Goal: Information Seeking & Learning: Understand process/instructions

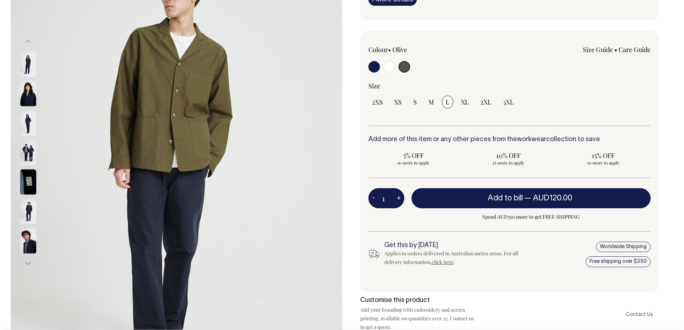
scroll to position [144, 0]
click at [445, 259] on link "click here" at bounding box center [443, 262] width 22 height 7
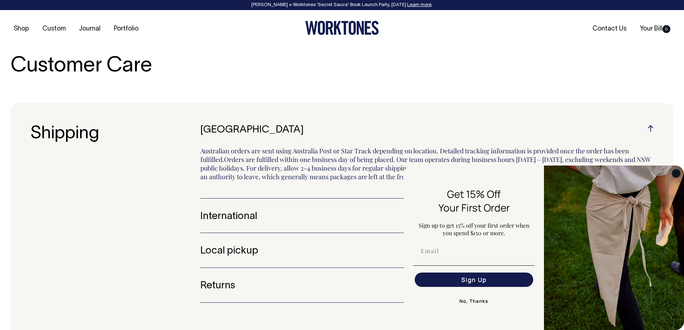
click at [677, 172] on circle "Close dialog" at bounding box center [676, 173] width 8 height 8
